Goal: Transaction & Acquisition: Register for event/course

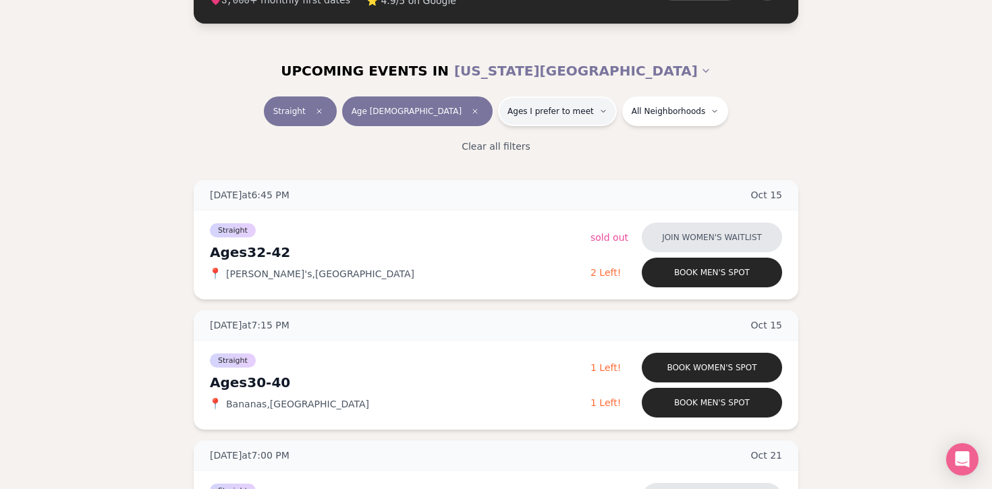
scroll to position [171, 0]
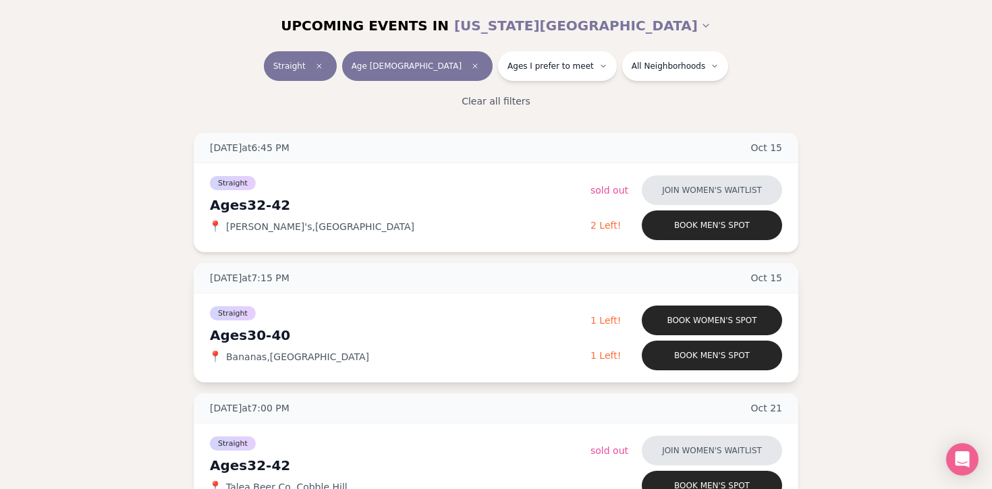
click at [578, 280] on div "[DATE] at 7:15 PM [DATE]" at bounding box center [496, 278] width 604 height 30
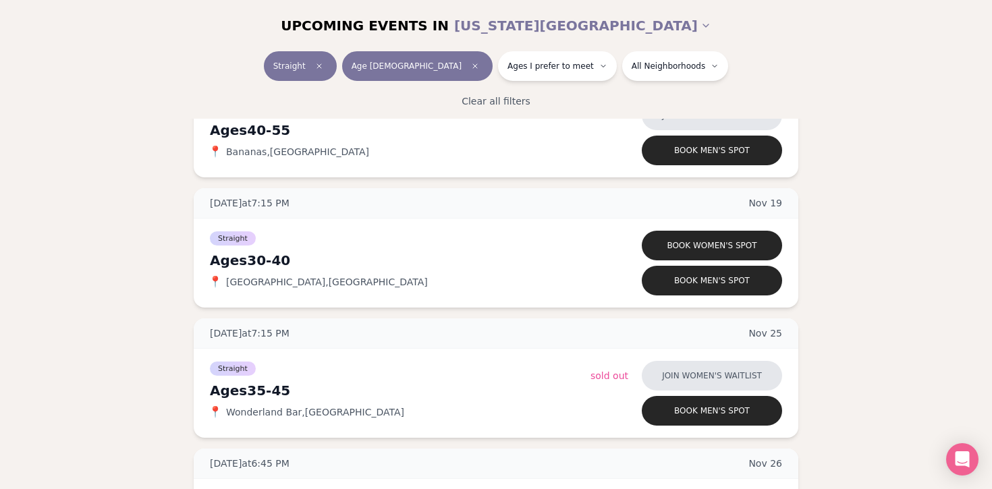
scroll to position [2914, 0]
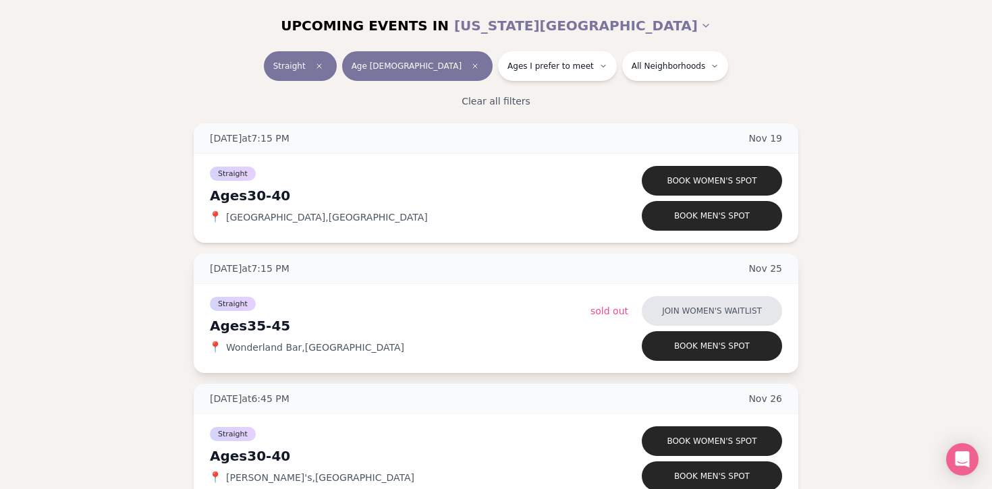
click at [615, 276] on div "[DATE] at 7:15 PM [DATE]" at bounding box center [496, 269] width 604 height 30
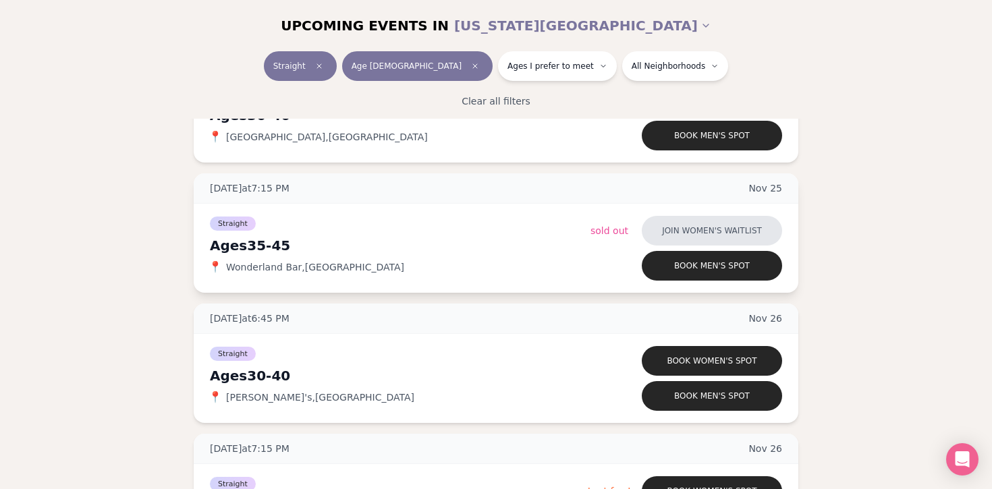
scroll to position [3018, 0]
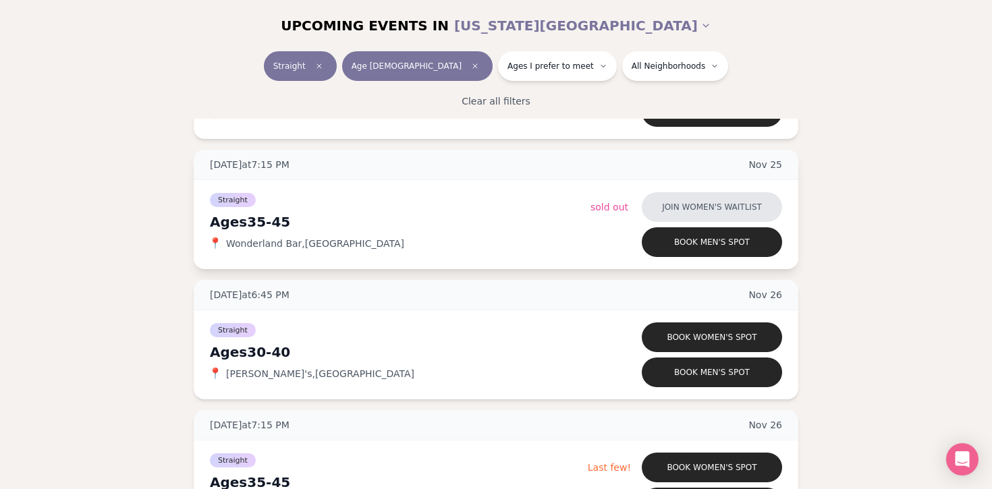
click at [630, 314] on div "Straight Ages [DEMOGRAPHIC_DATA] 📍 [PERSON_NAME]'s , Flatiron District Book wom…" at bounding box center [496, 354] width 604 height 89
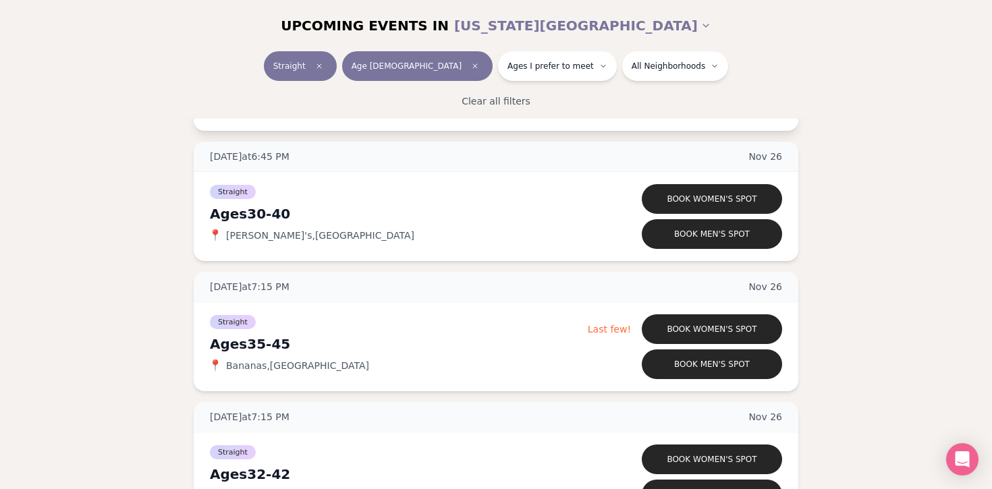
scroll to position [3159, 0]
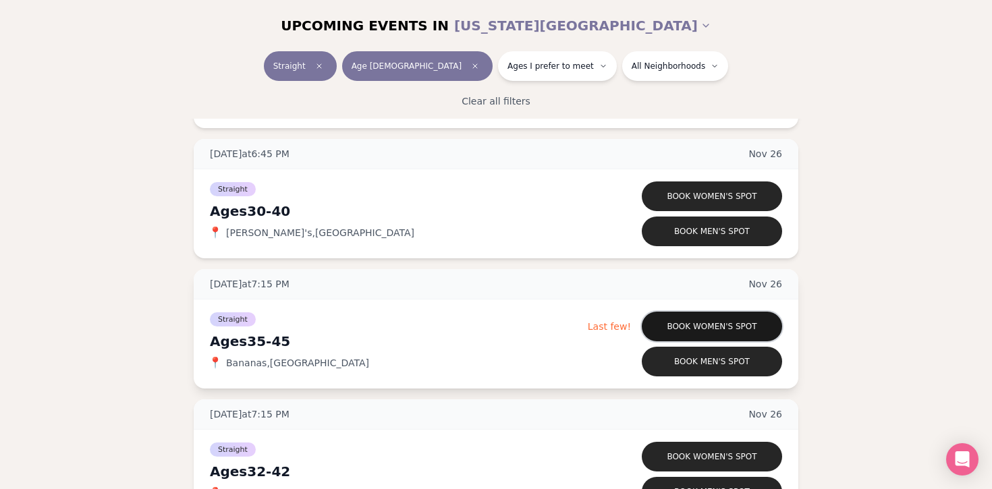
click at [647, 334] on button "Book women's spot" at bounding box center [711, 327] width 140 height 30
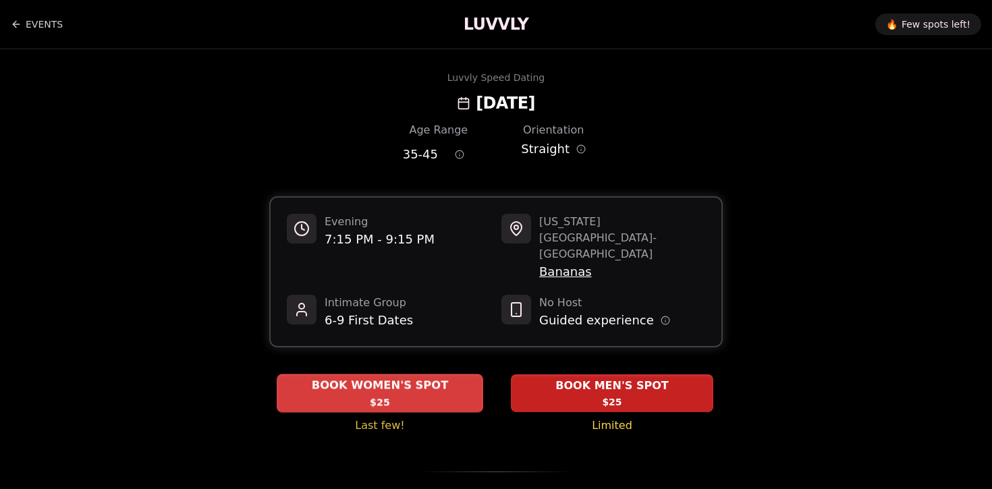
click at [461, 374] on div "BOOK WOMEN'S SPOT $25" at bounding box center [380, 392] width 206 height 37
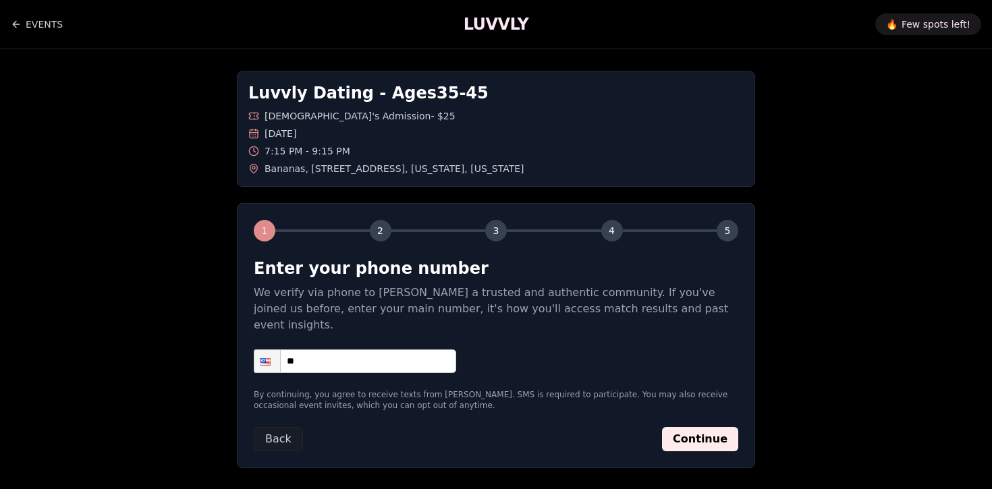
click at [423, 362] on form "Enter your phone number We verify via phone to [PERSON_NAME] a trusted and auth…" at bounding box center [496, 355] width 484 height 194
click at [416, 349] on input "**" at bounding box center [355, 361] width 202 height 24
type input "**********"
click at [710, 427] on button "Continue" at bounding box center [700, 439] width 76 height 24
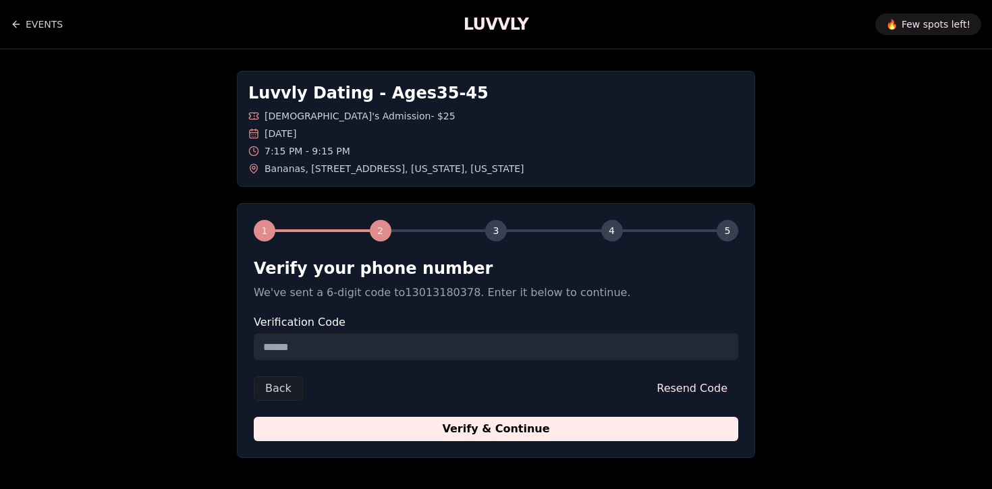
click at [370, 353] on input "Verification Code" at bounding box center [496, 346] width 484 height 27
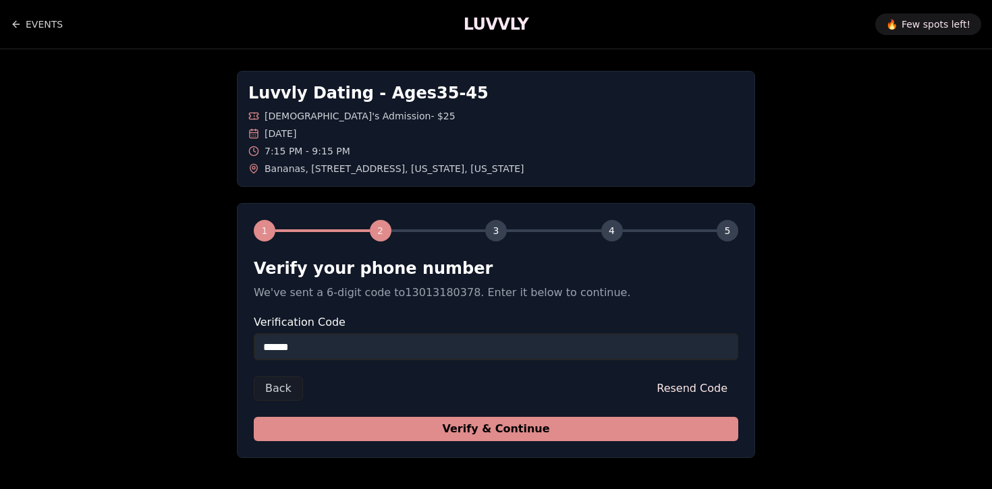
type input "******"
click at [391, 428] on button "Verify & Continue" at bounding box center [496, 429] width 484 height 24
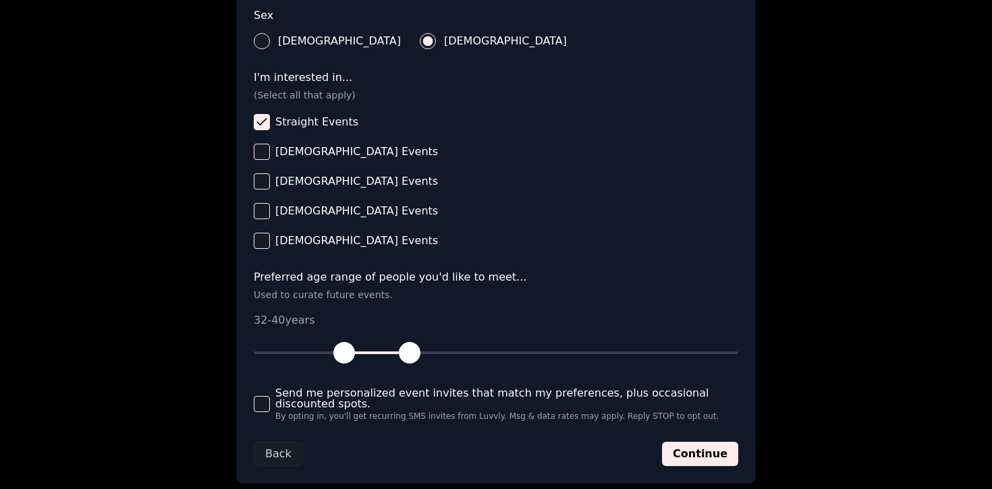
scroll to position [505, 0]
drag, startPoint x: 340, startPoint y: 344, endPoint x: 350, endPoint y: 348, distance: 10.9
click at [350, 348] on span "button" at bounding box center [352, 352] width 22 height 22
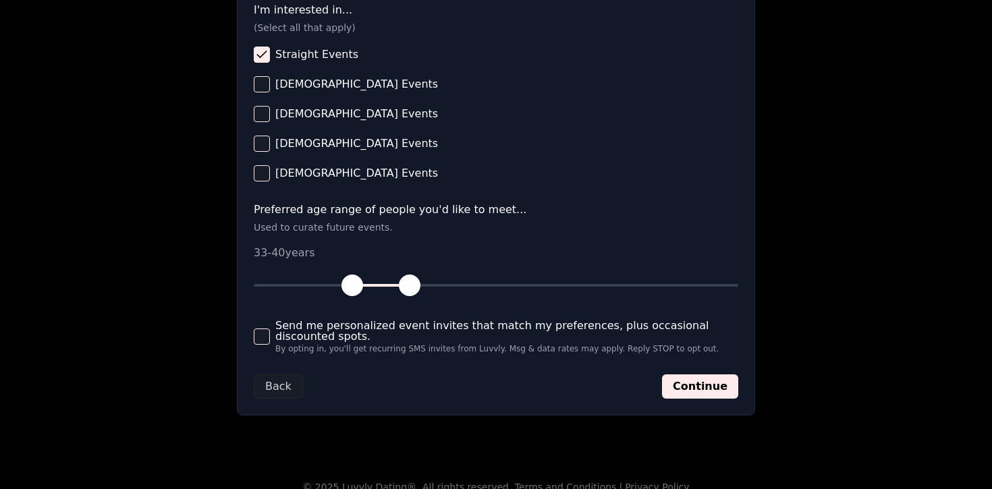
scroll to position [587, 0]
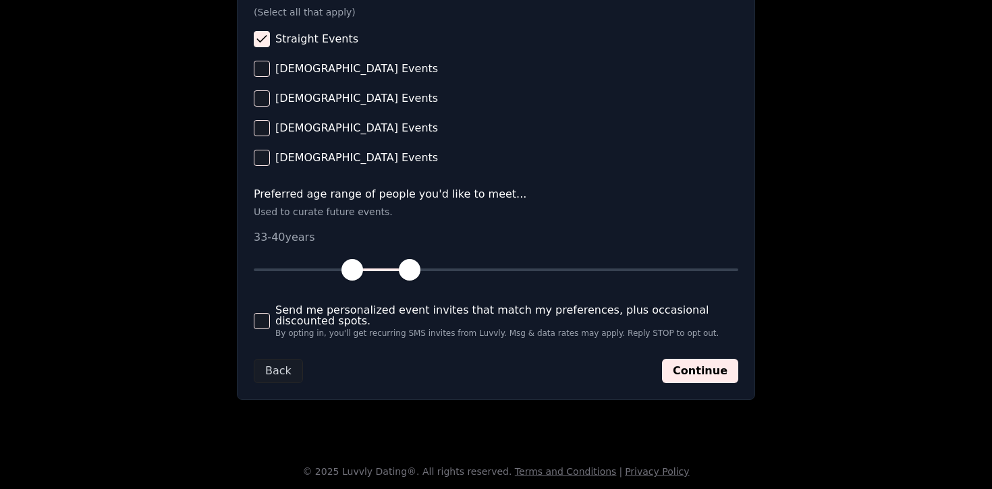
click at [701, 350] on form "**********" at bounding box center [496, 27] width 484 height 712
click at [706, 362] on button "Continue" at bounding box center [700, 371] width 76 height 24
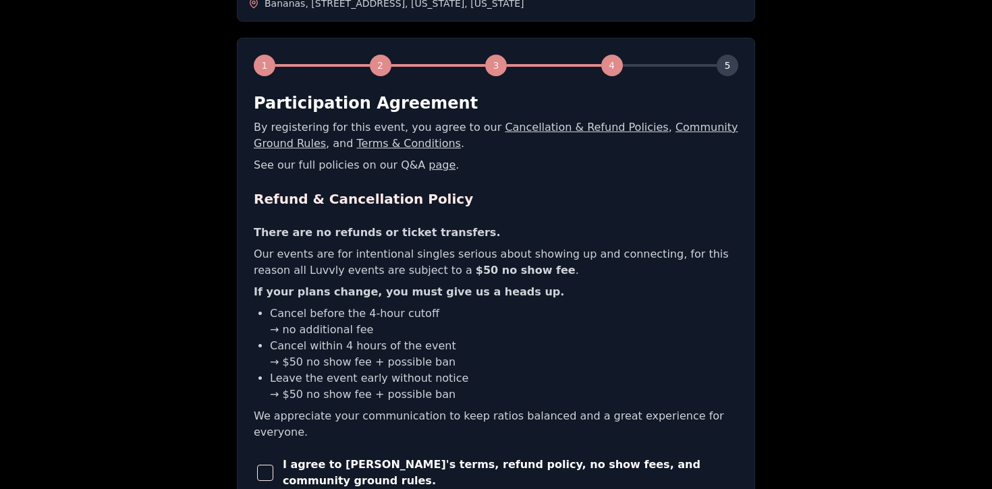
scroll to position [194, 0]
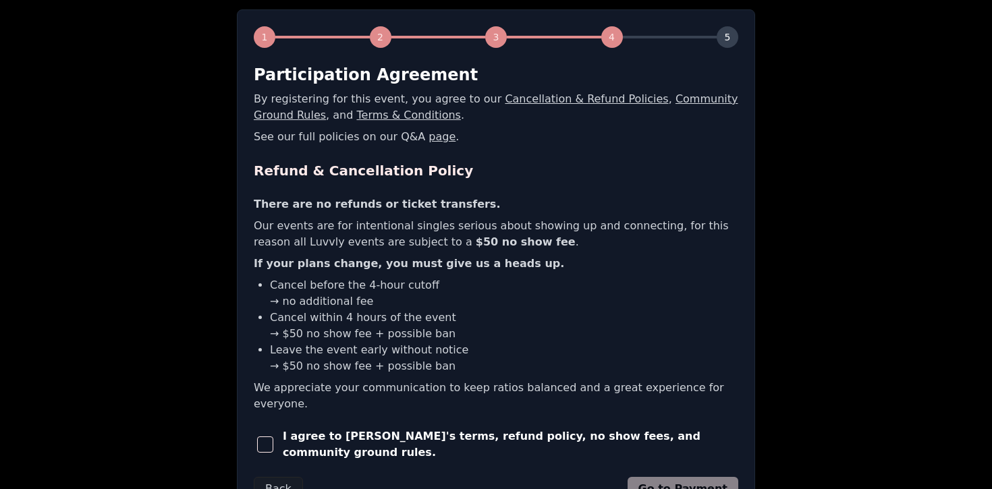
click at [671, 428] on span "I agree to [PERSON_NAME]'s terms, refund policy, no show fees, and community gr…" at bounding box center [510, 444] width 455 height 32
click at [273, 436] on span "button" at bounding box center [265, 444] width 16 height 16
click at [675, 477] on button "Go to Payment" at bounding box center [682, 489] width 111 height 24
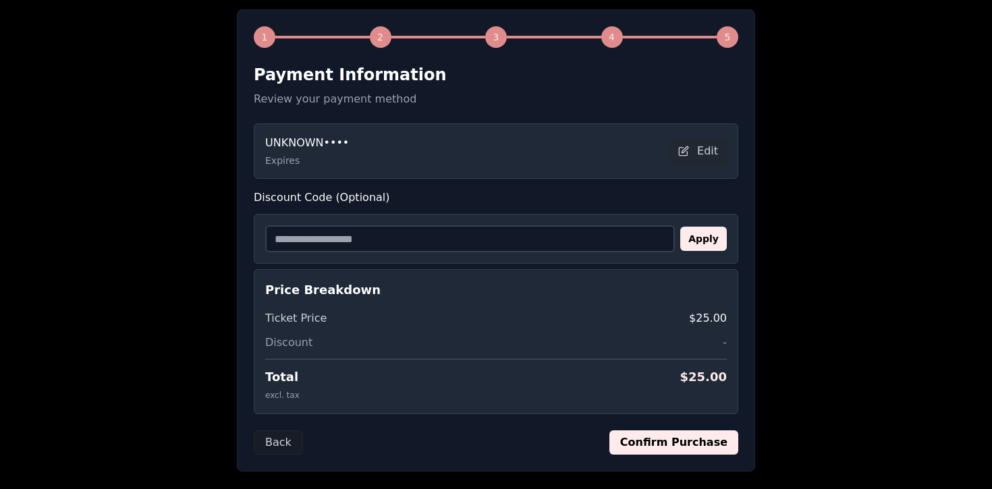
click at [648, 453] on button "Confirm Purchase" at bounding box center [673, 442] width 129 height 24
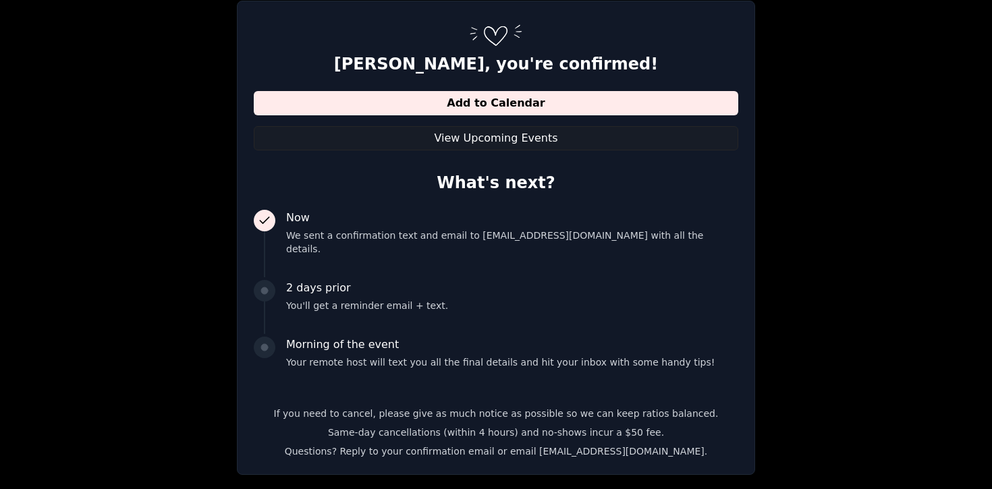
scroll to position [211, 0]
